Goal: Task Accomplishment & Management: Use online tool/utility

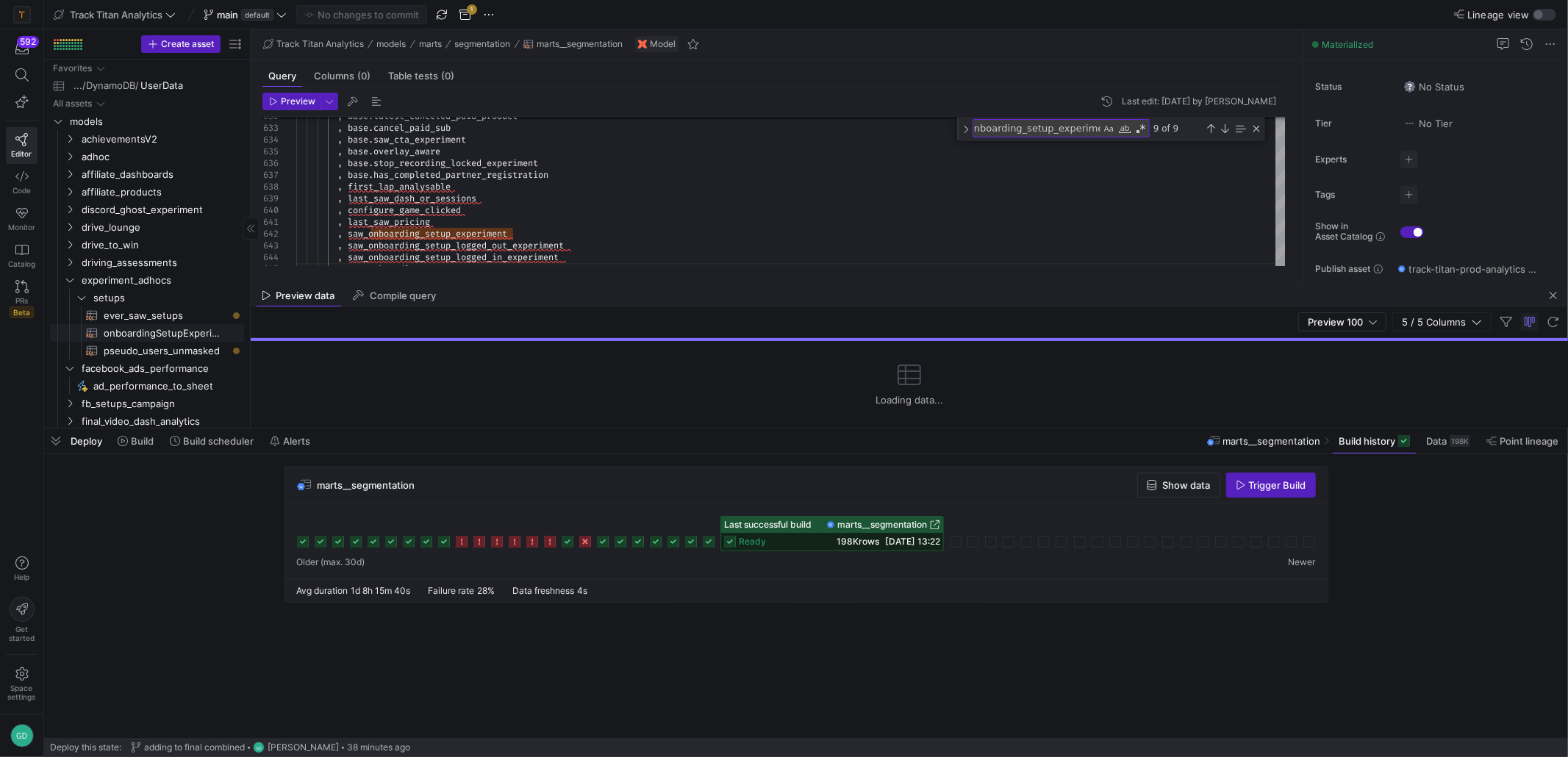
click at [176, 329] on span "onboardingSetupExperiment​​​​​​​​​​" at bounding box center [165, 333] width 124 height 17
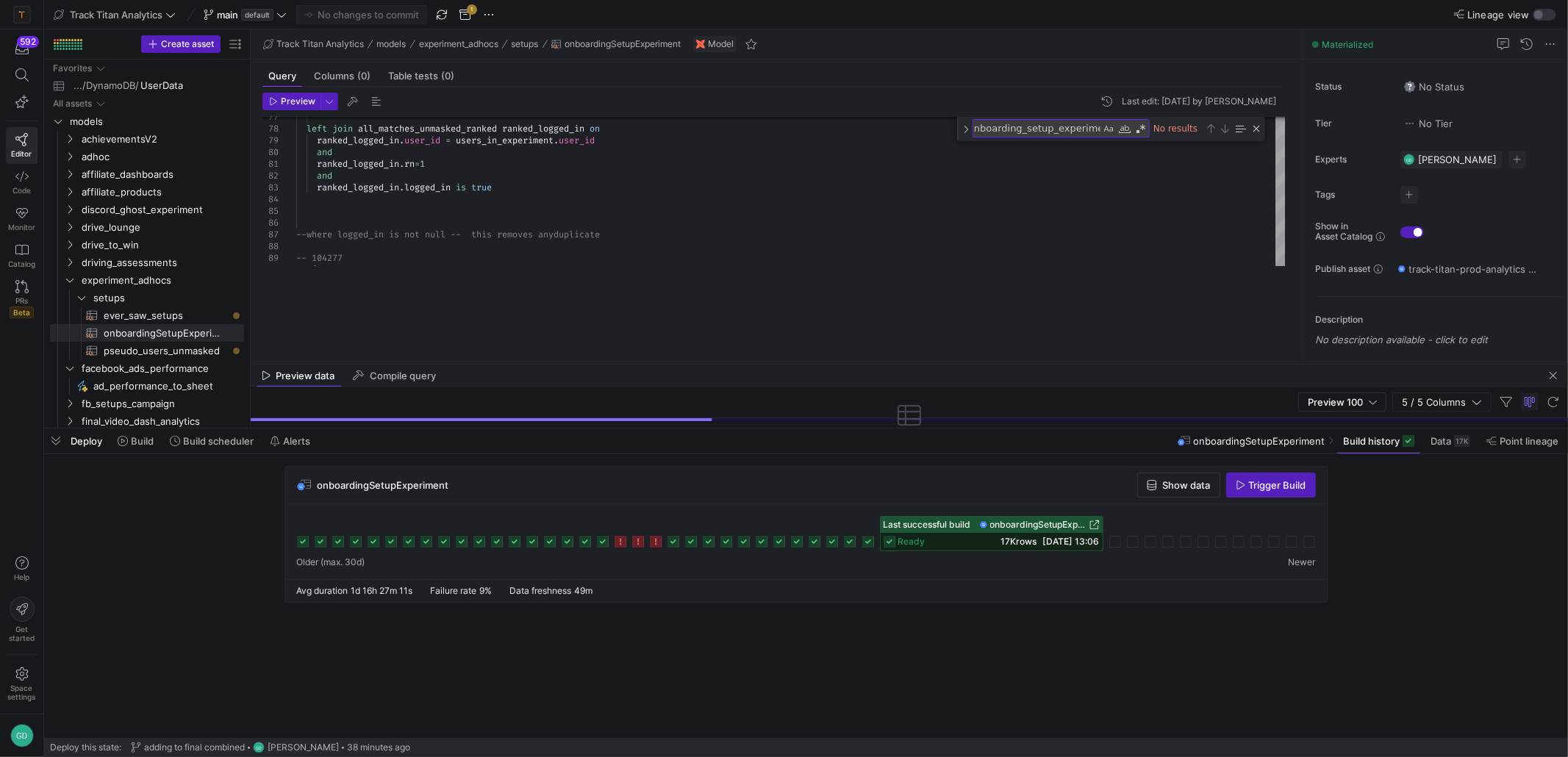
drag, startPoint x: 719, startPoint y: 284, endPoint x: 696, endPoint y: 508, distance: 225.2
click at [706, 561] on as-split "Track Titan Analytics main default No changes to commit 1 Lineage view Create a…" at bounding box center [806, 378] width 1524 height 757
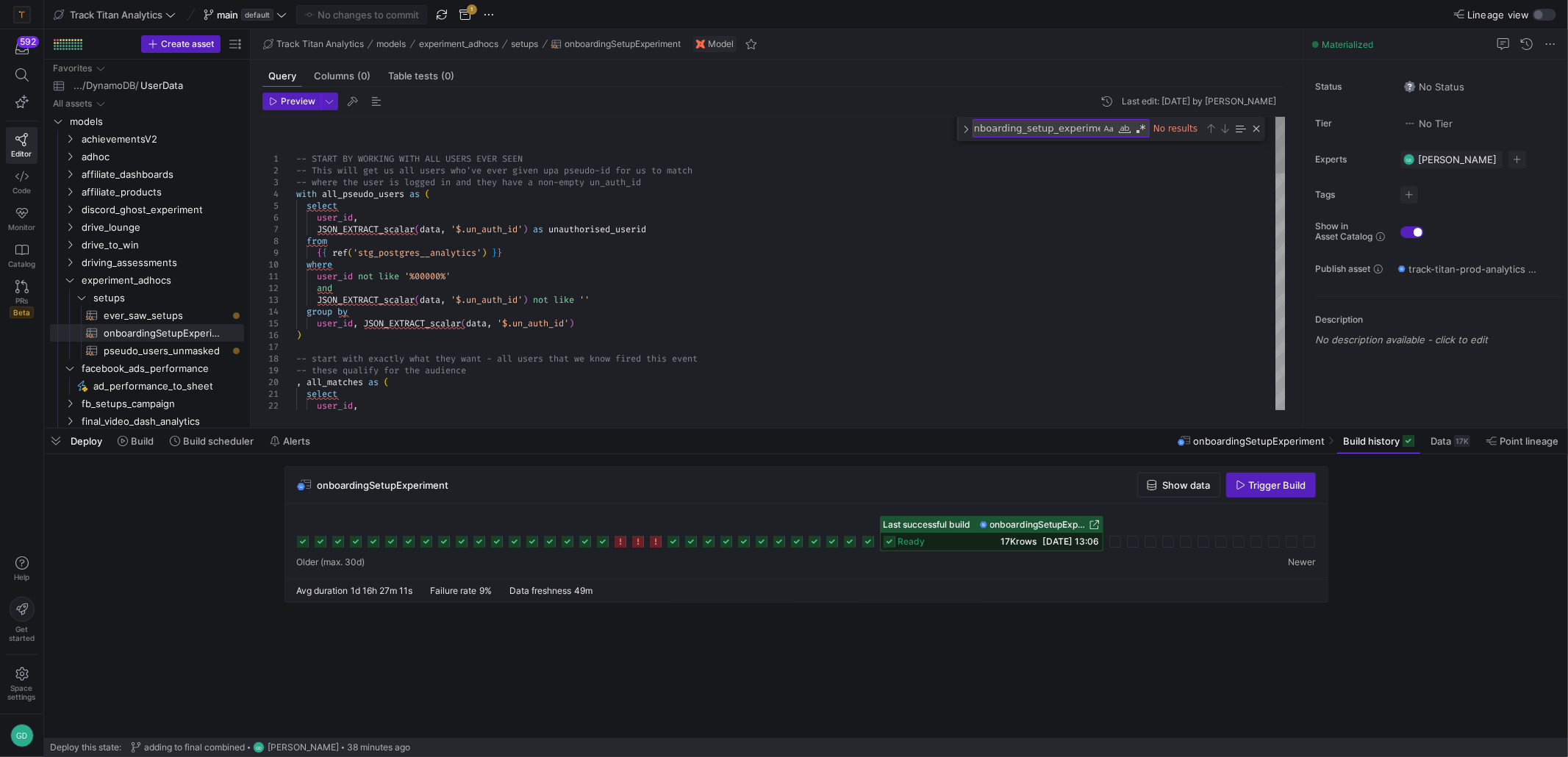
click at [294, 163] on div "1" at bounding box center [280, 158] width 34 height 12
type textarea "-- START BY WORKING WITH ALL USERS EVER SEEN -- This will get us all users who'…"
